Goal: Task Accomplishment & Management: Complete application form

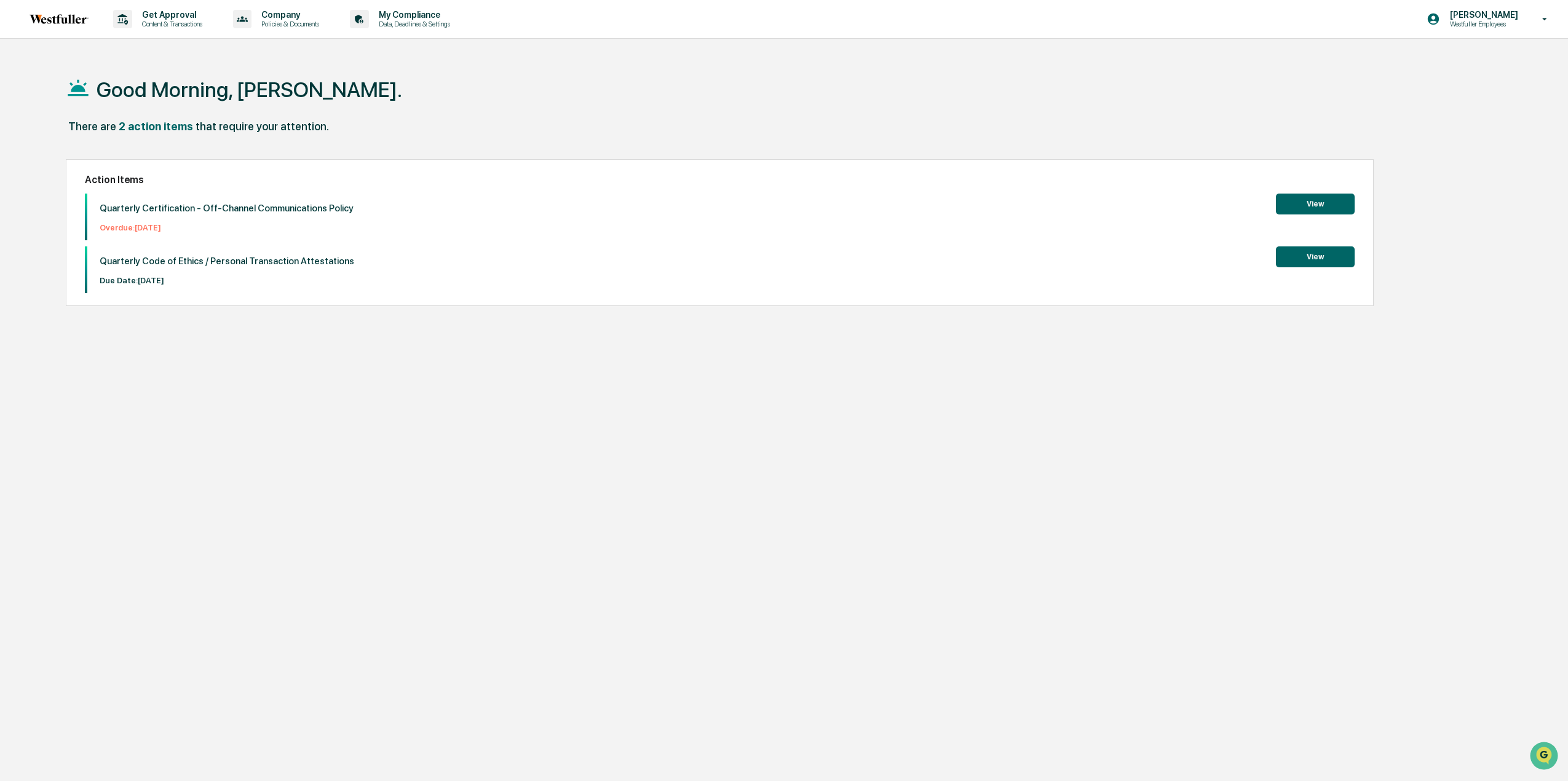
click at [1334, 205] on button "View" at bounding box center [1315, 204] width 79 height 21
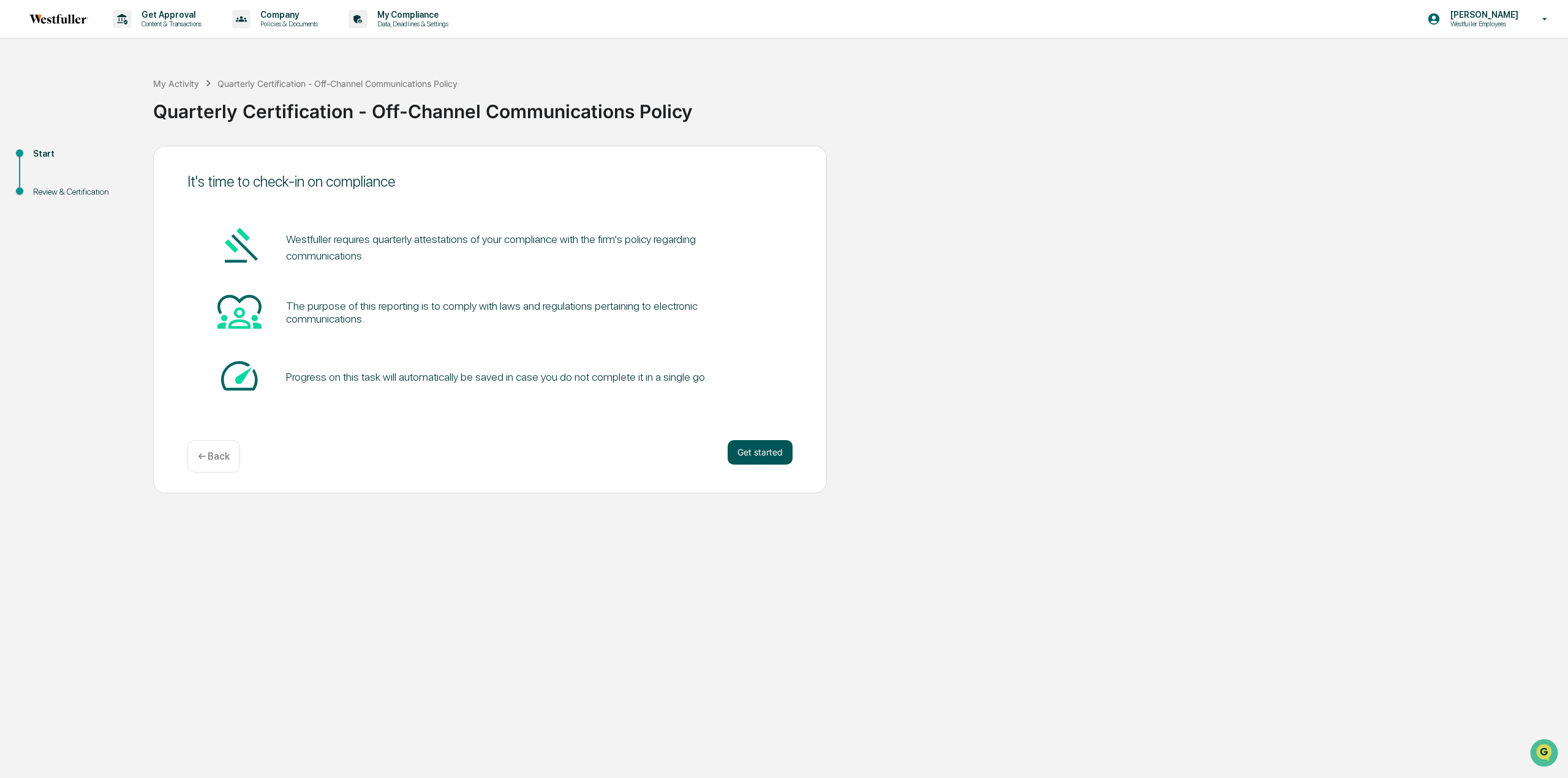
click at [770, 450] on button "Get started" at bounding box center [760, 452] width 65 height 25
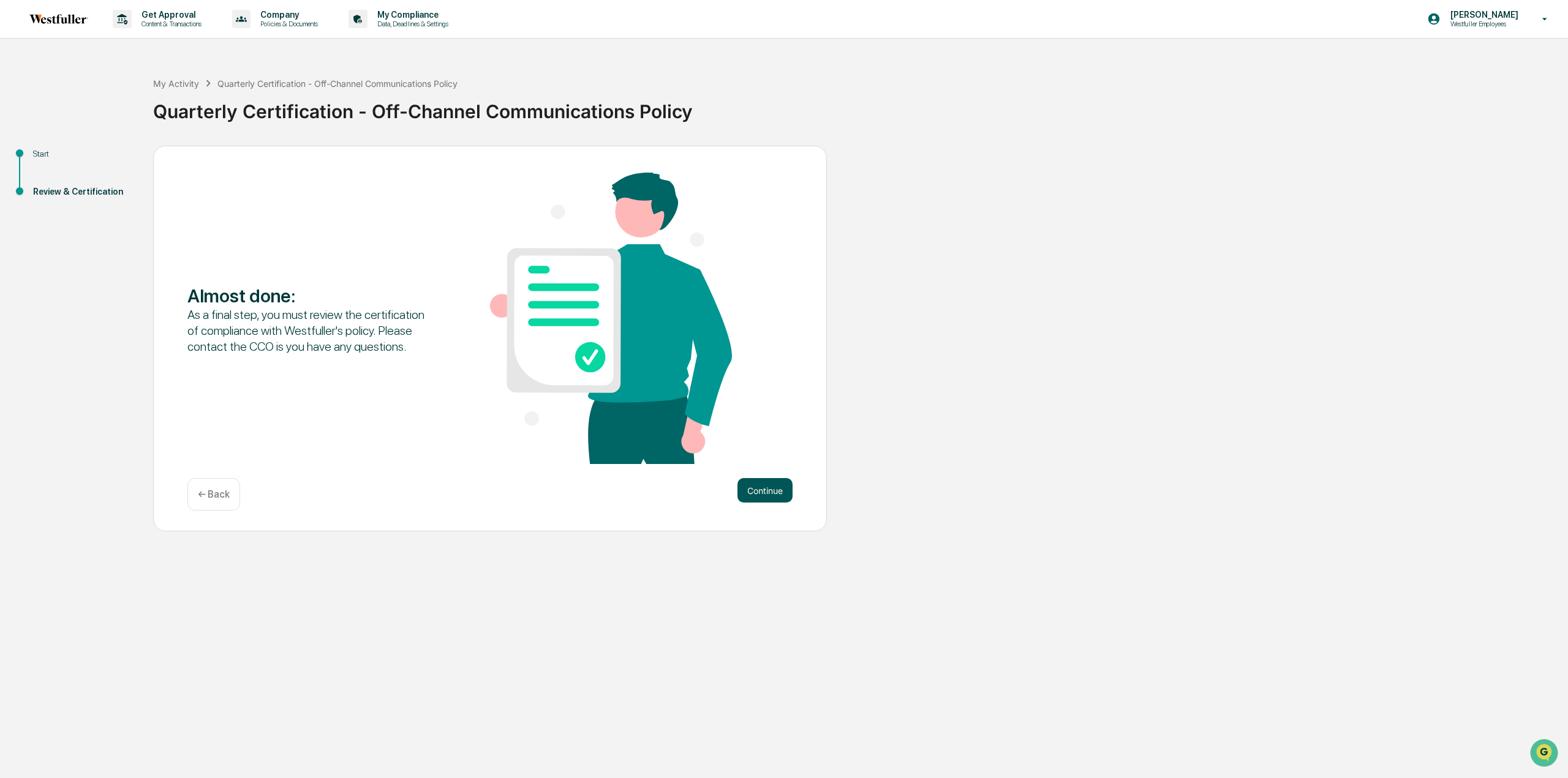
click at [751, 487] on button "Continue" at bounding box center [765, 491] width 55 height 25
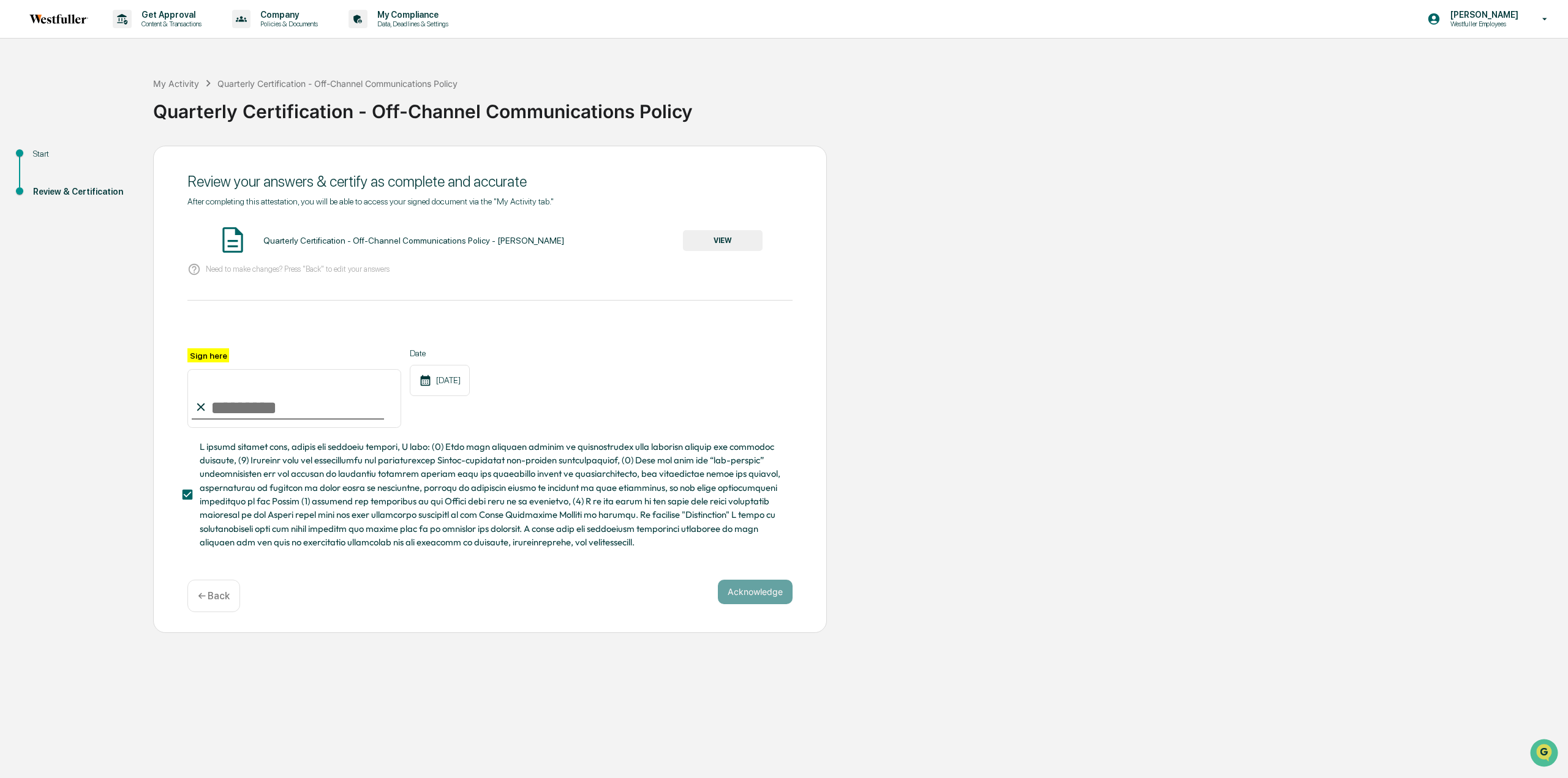
click at [276, 282] on div "After completing this attestation, you will be able to access your signed docum…" at bounding box center [489, 373] width 605 height 353
click at [722, 243] on button "VIEW" at bounding box center [722, 241] width 80 height 21
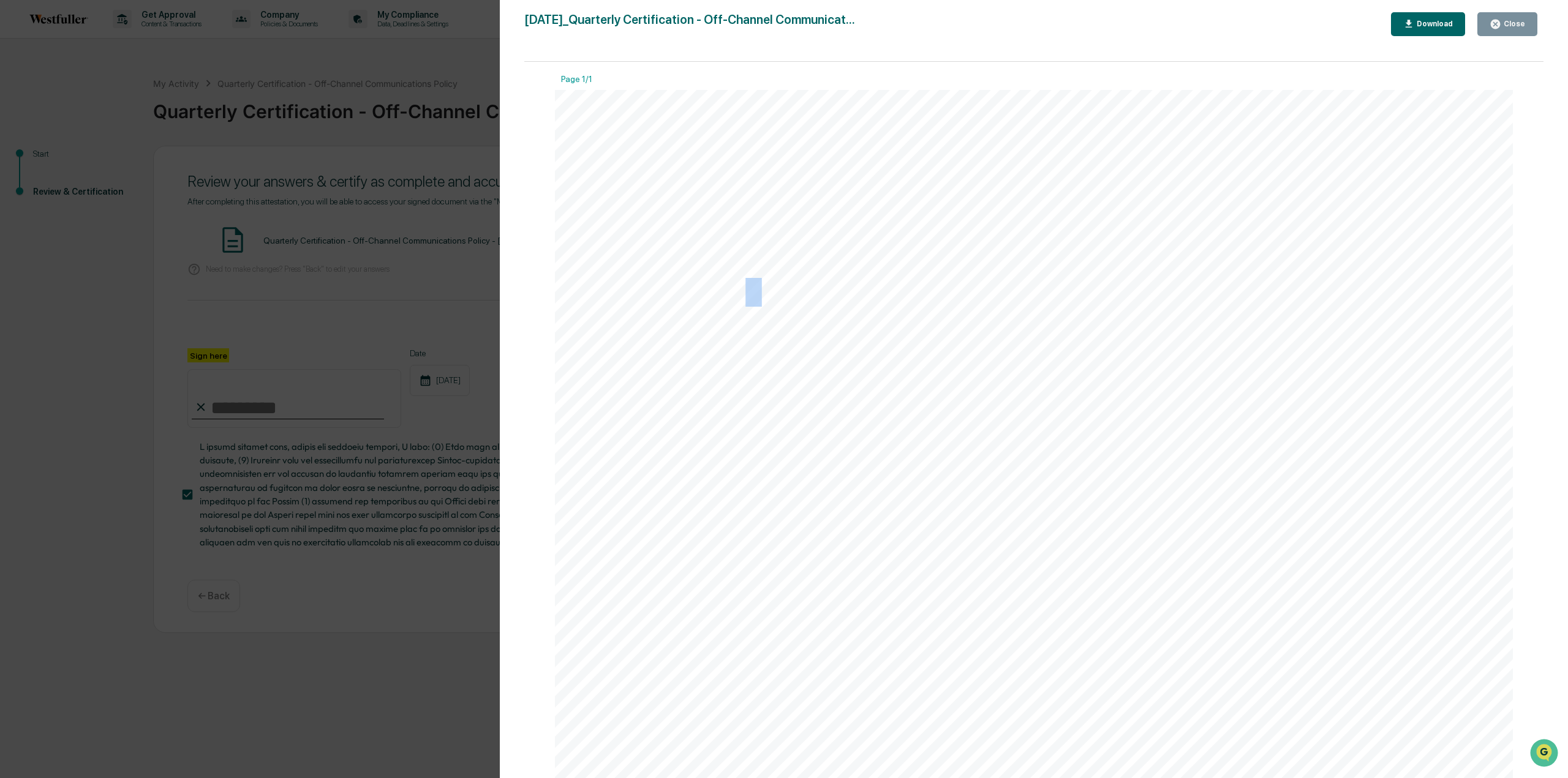
click at [732, 305] on span "Certification" at bounding box center [800, 293] width 151 height 26
click at [934, 304] on span "Off-" at bounding box center [923, 293] width 51 height 26
click at [1512, 27] on div "Close" at bounding box center [1513, 23] width 24 height 8
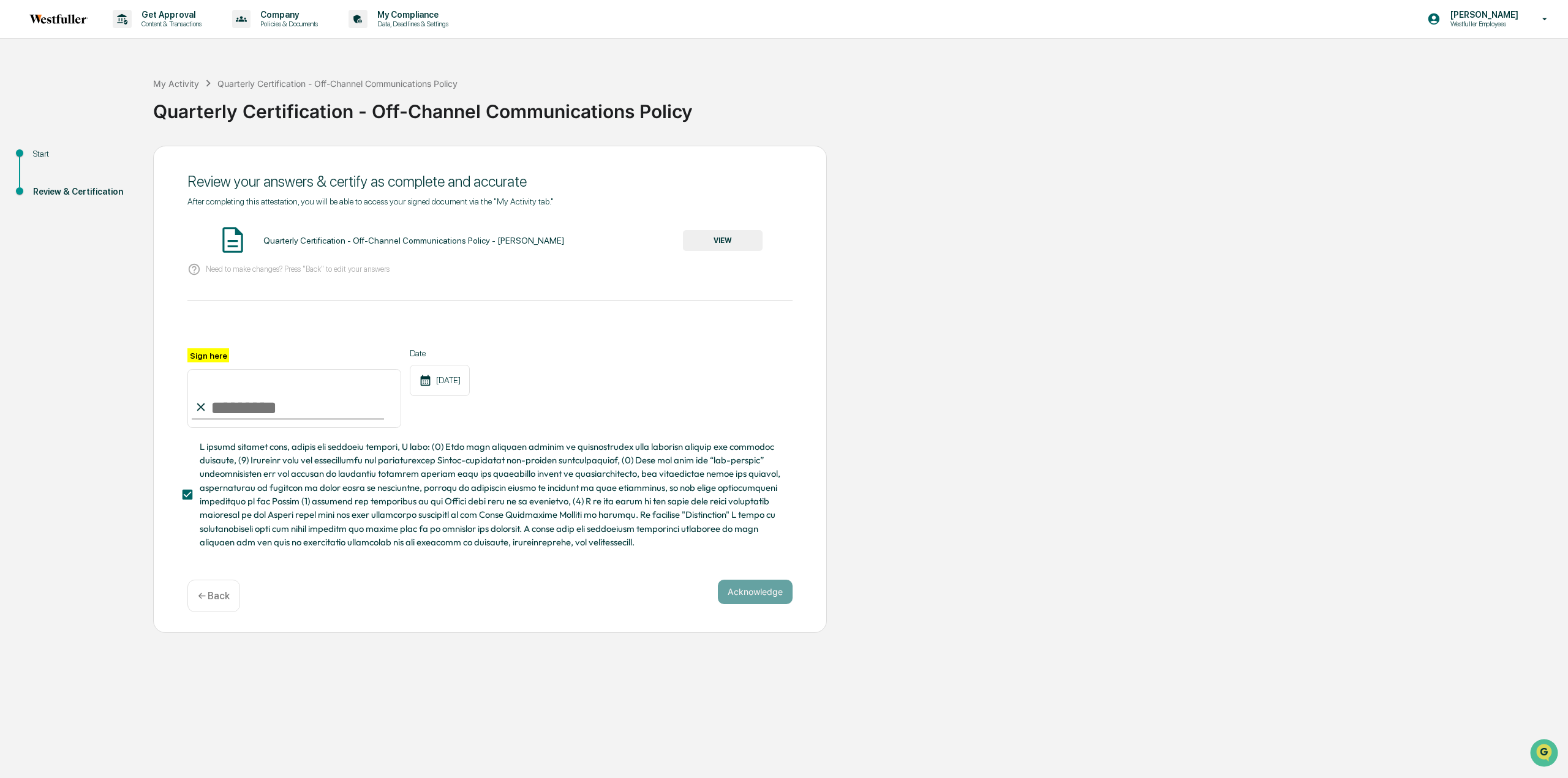
click at [435, 235] on div "Quarterly Certification - Off-Channel Communications Policy - [PERSON_NAME] VIEW" at bounding box center [489, 241] width 605 height 32
click at [226, 401] on input "Sign here" at bounding box center [294, 398] width 214 height 59
type input "**********"
click at [732, 610] on div "Acknowledge ← Back" at bounding box center [489, 596] width 605 height 32
click at [738, 597] on button "Acknowledge" at bounding box center [755, 592] width 74 height 25
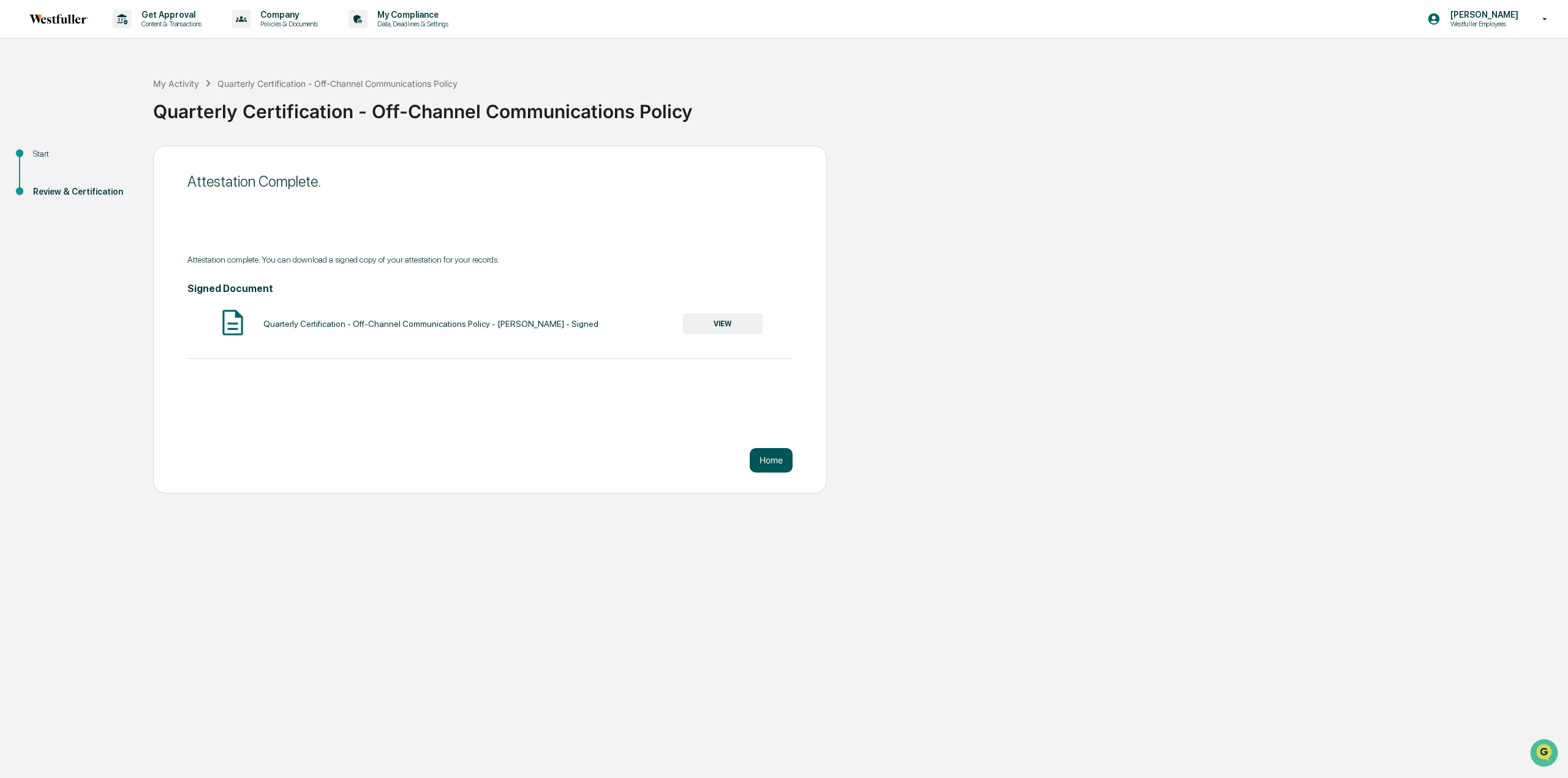
click at [771, 449] on button "Home" at bounding box center [771, 461] width 43 height 25
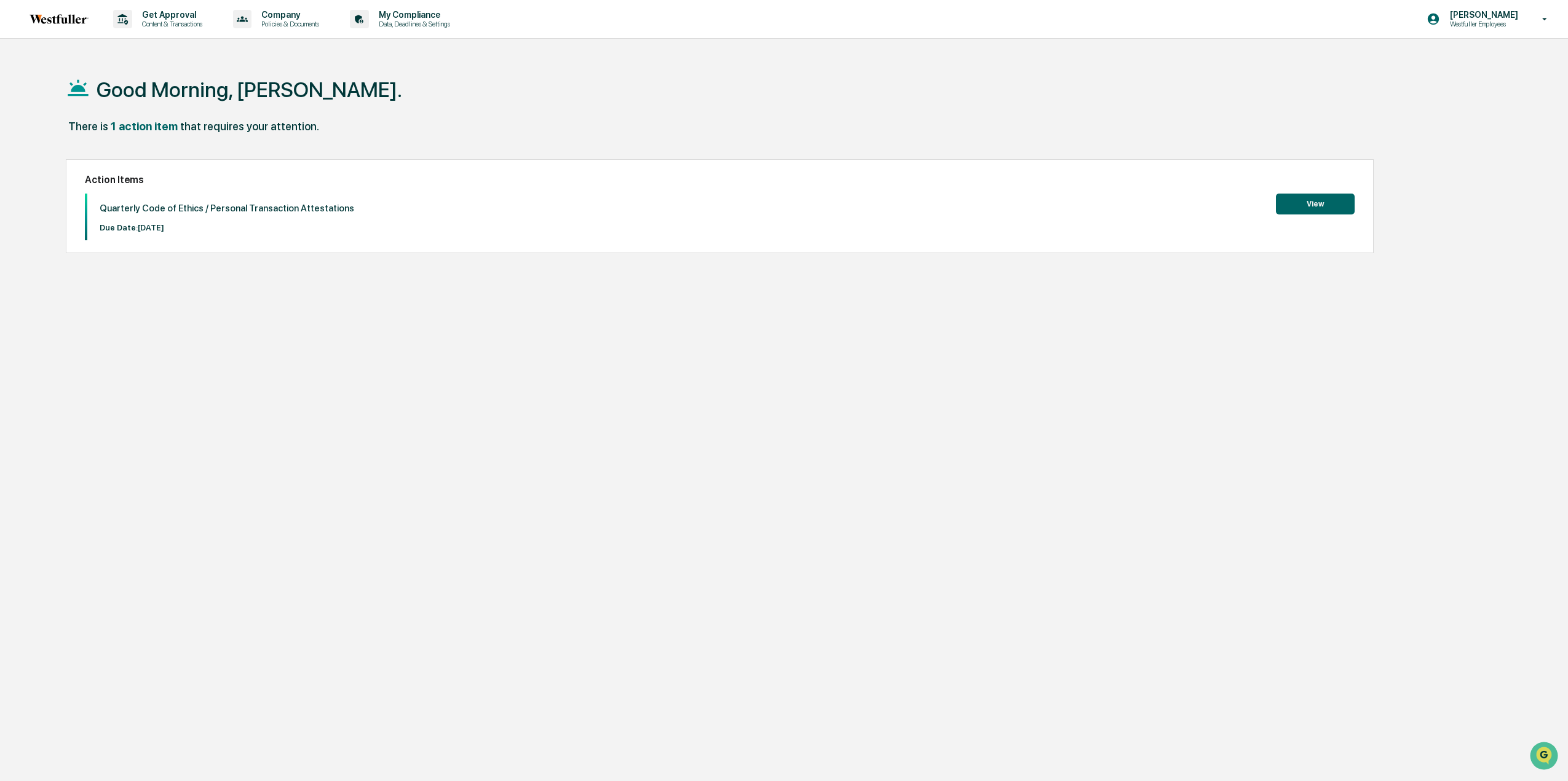
click at [1300, 210] on button "View" at bounding box center [1315, 204] width 79 height 21
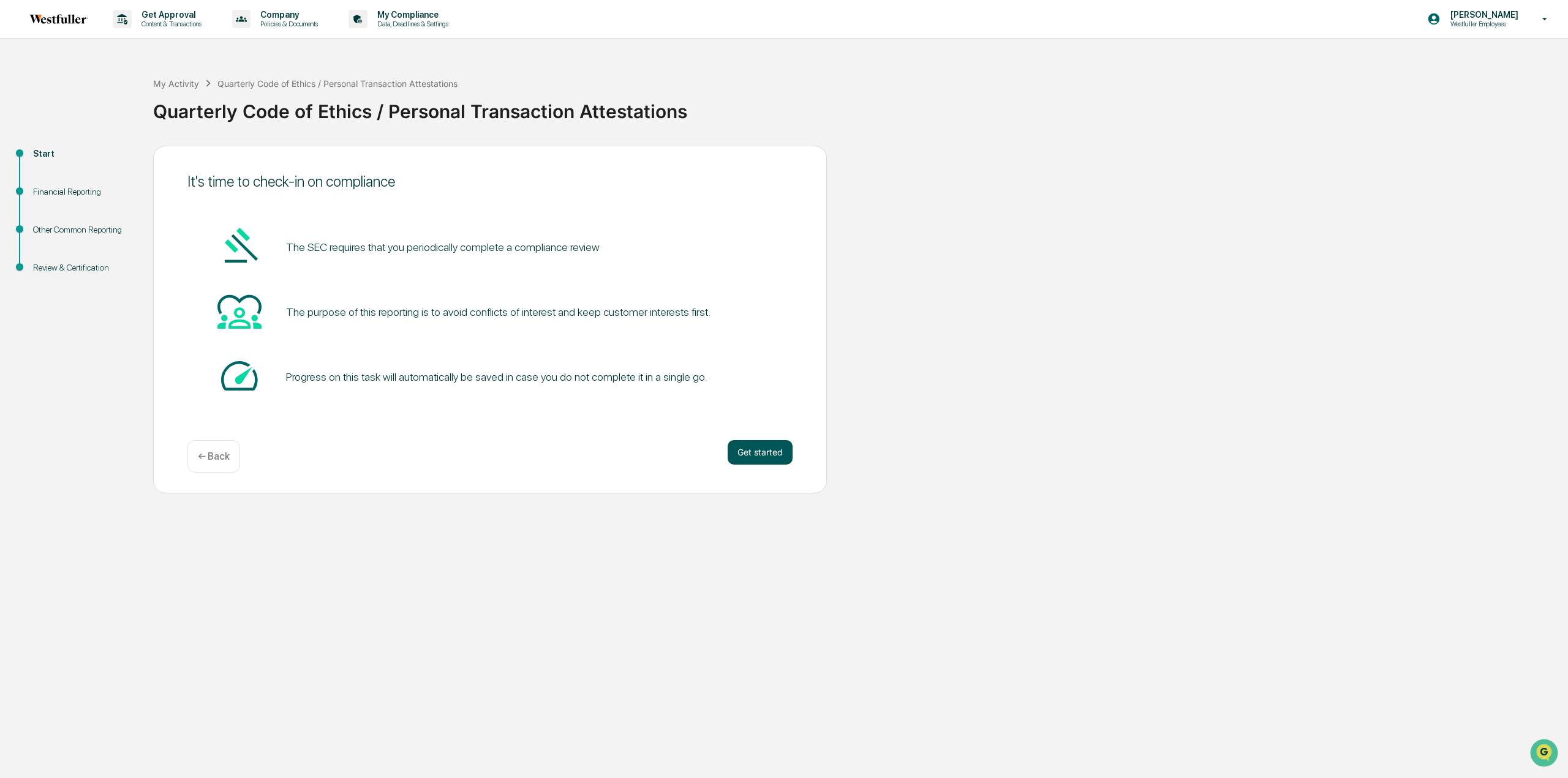
click at [748, 460] on button "Get started" at bounding box center [760, 452] width 65 height 25
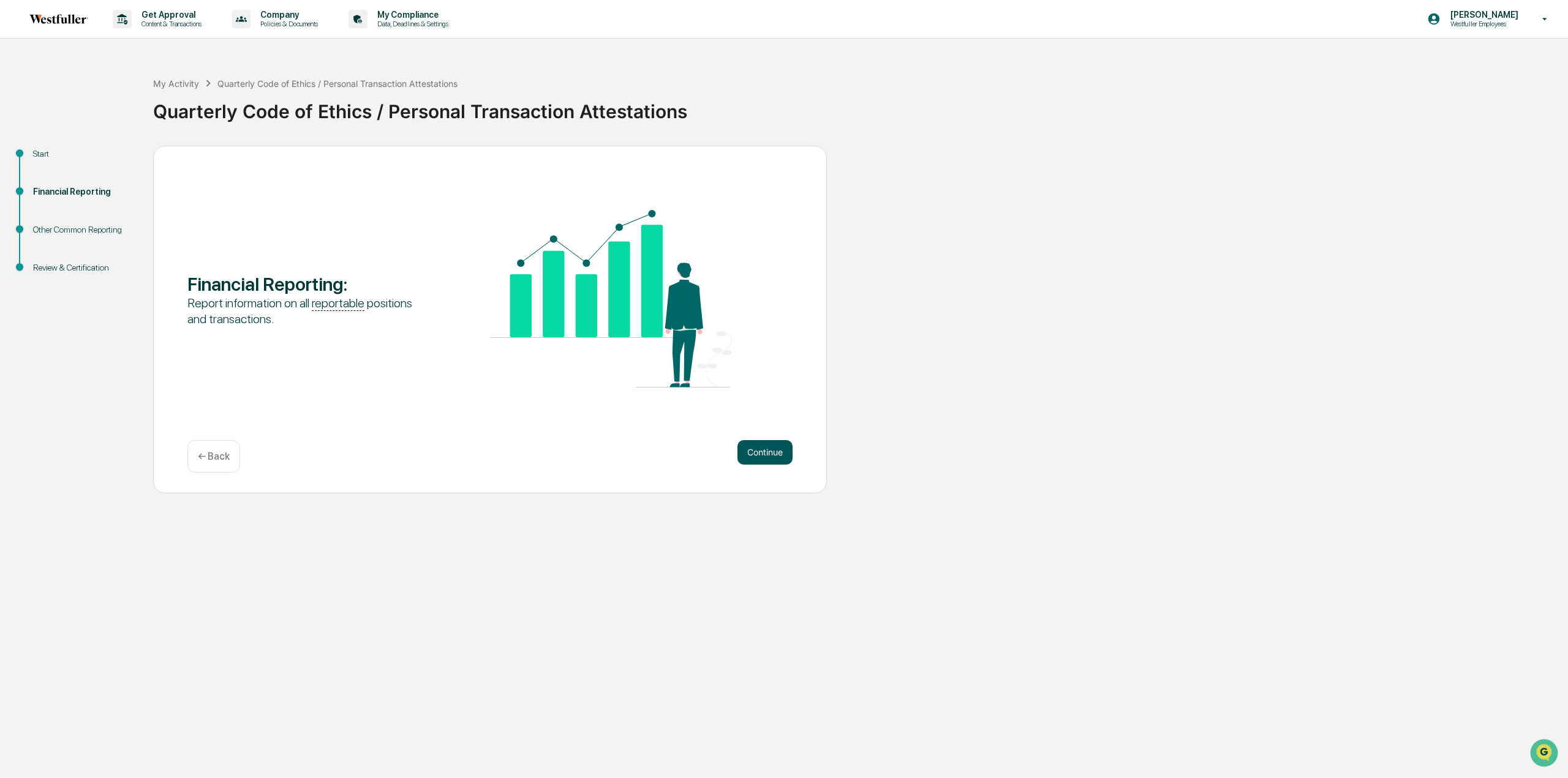
click at [757, 454] on button "Continue" at bounding box center [765, 452] width 55 height 25
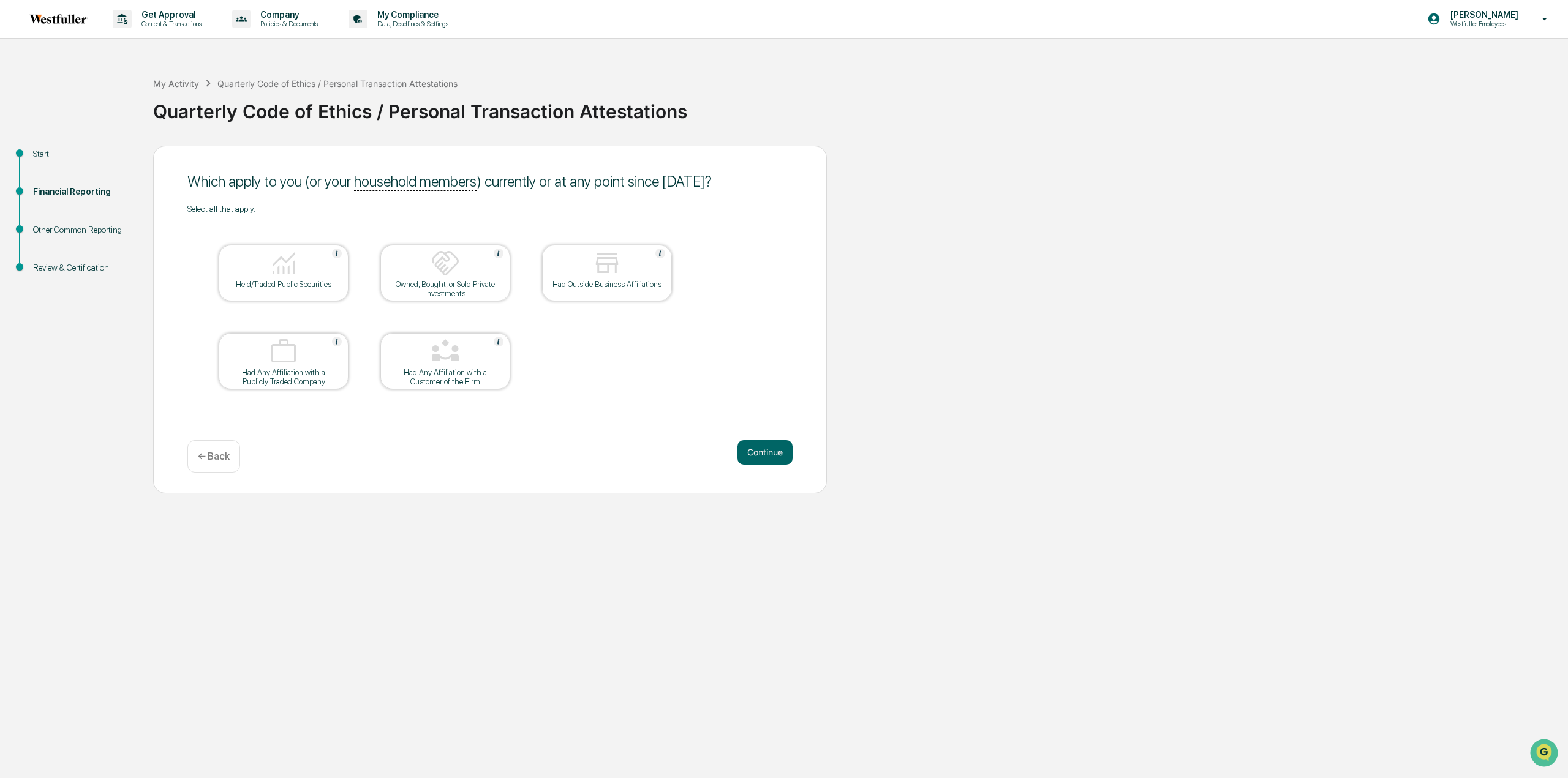
click at [317, 286] on div "Held/Traded Public Securities" at bounding box center [284, 284] width 110 height 9
click at [428, 296] on div "Owned, Bought, or Sold Private Investments" at bounding box center [445, 289] width 110 height 18
click at [619, 286] on div "Had Outside Business Affiliations" at bounding box center [607, 284] width 110 height 9
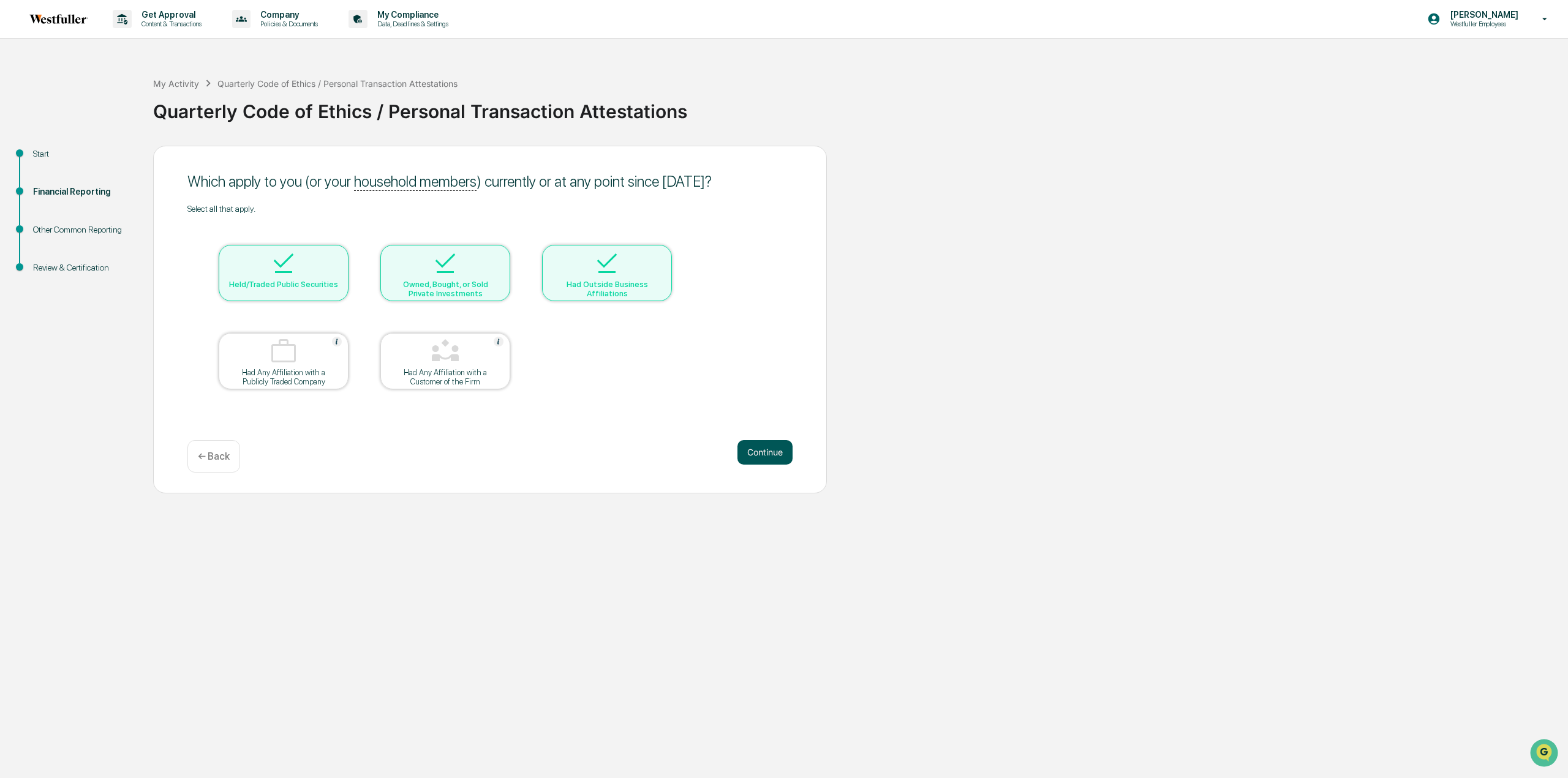
click at [752, 459] on button "Continue" at bounding box center [765, 452] width 55 height 25
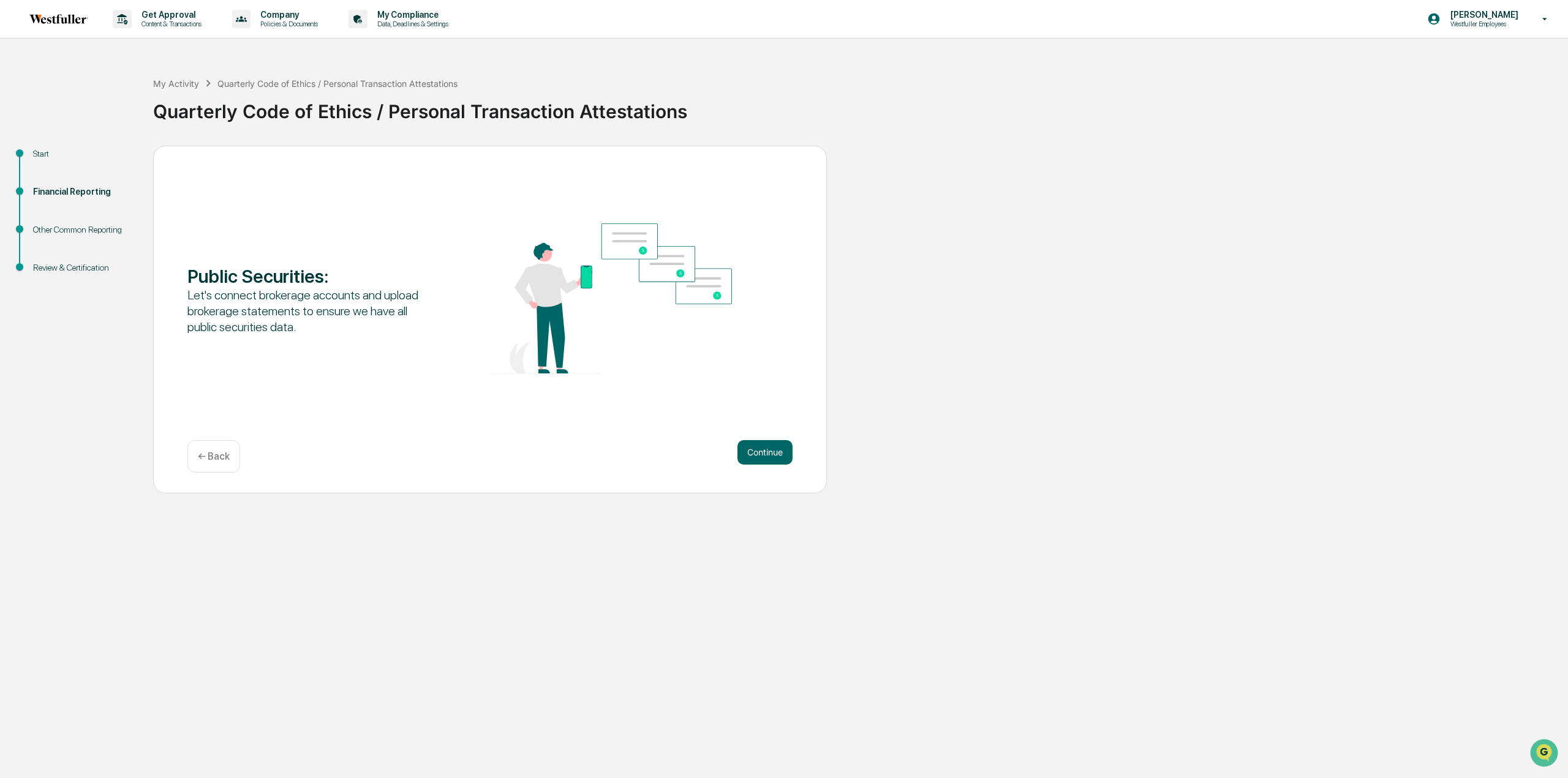
click at [752, 459] on button "Continue" at bounding box center [765, 452] width 55 height 25
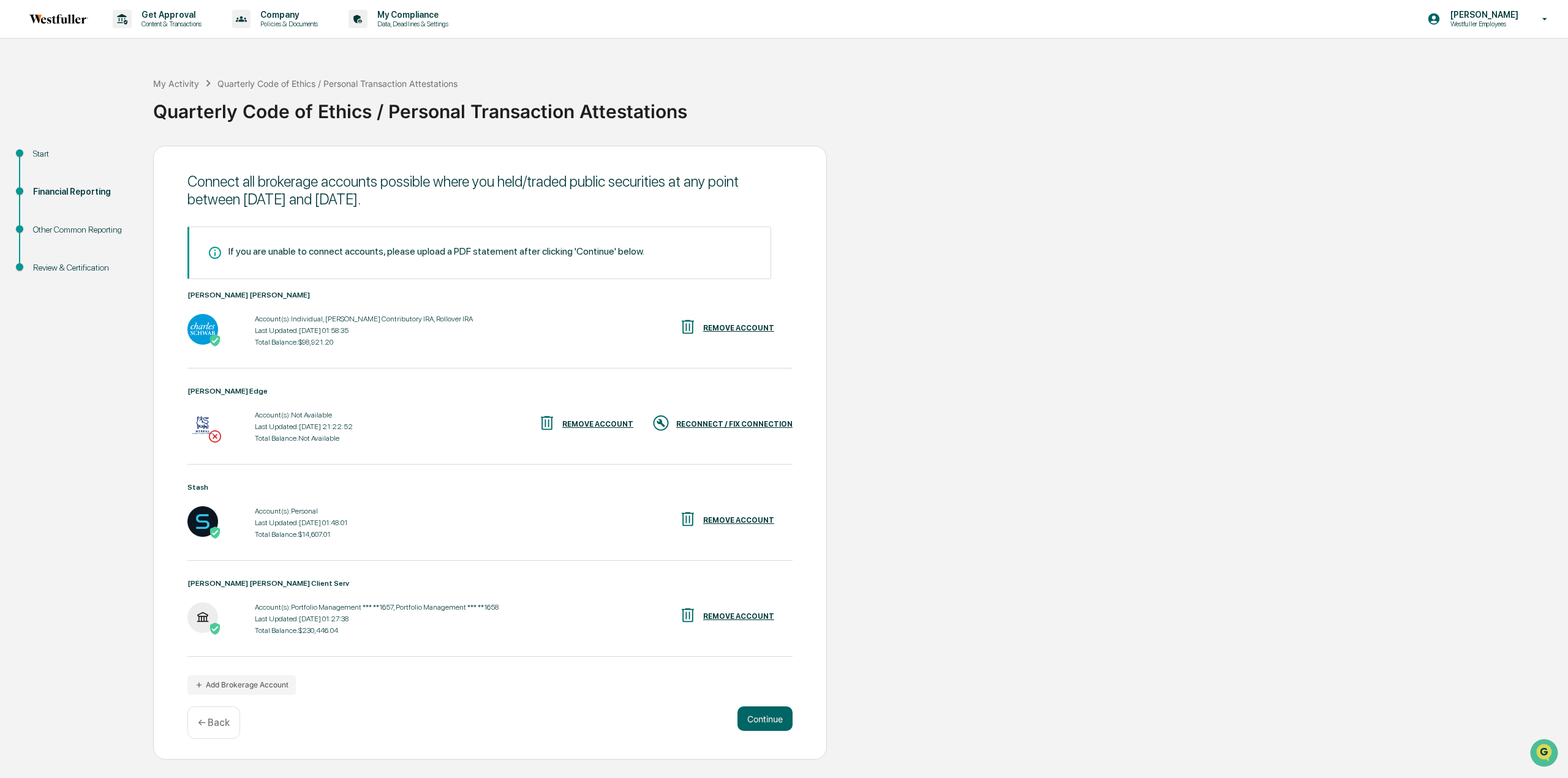
click at [727, 429] on div "RECONNECT / FIX CONNECTION" at bounding box center [722, 424] width 141 height 20
